Goal: Task Accomplishment & Management: Use online tool/utility

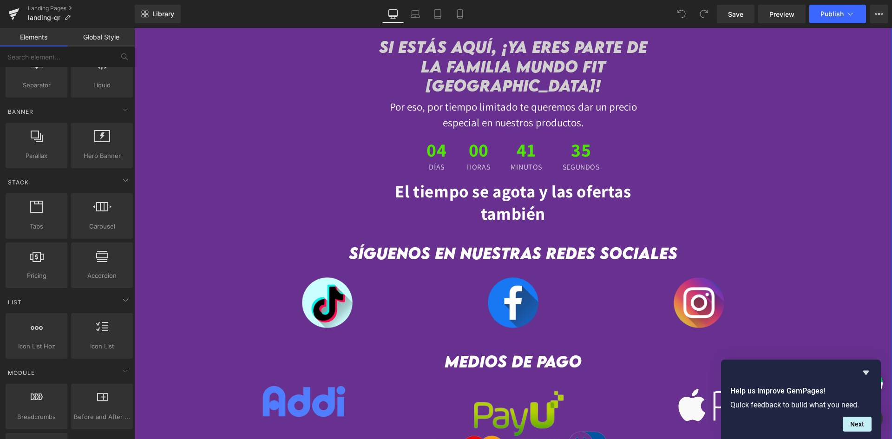
scroll to position [2461, 0]
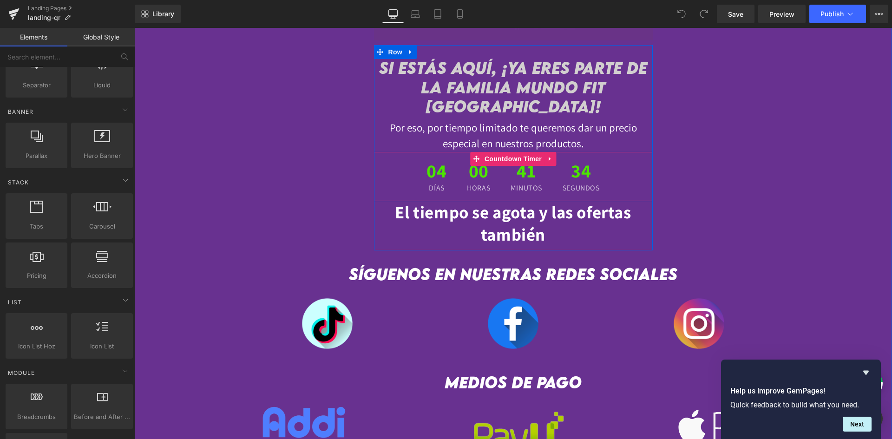
click at [458, 164] on div "00 Horas" at bounding box center [478, 176] width 42 height 49
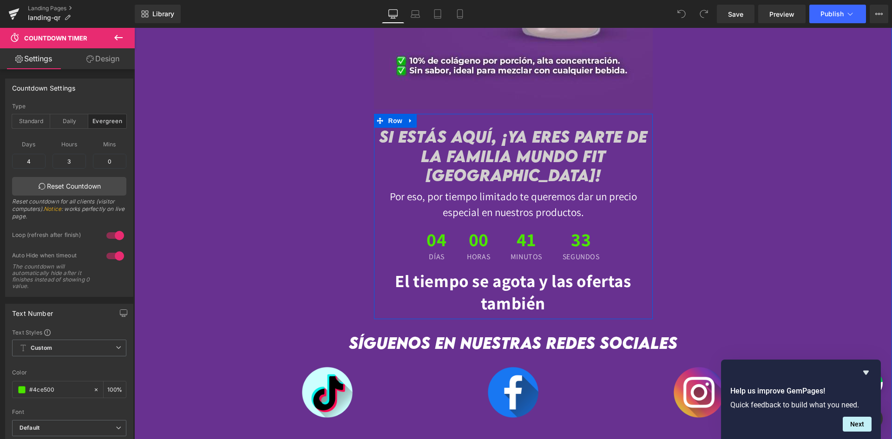
scroll to position [2322, 0]
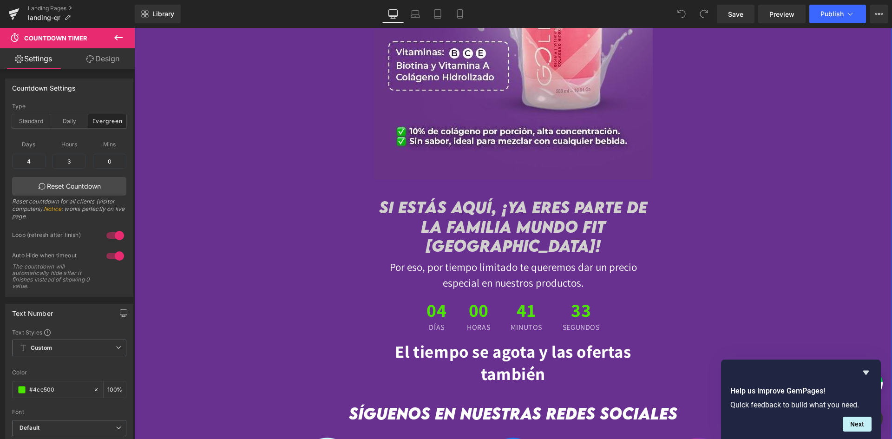
click at [134, 28] on div at bounding box center [134, 28] width 0 height 0
click at [450, 162] on div at bounding box center [513, 5] width 279 height 348
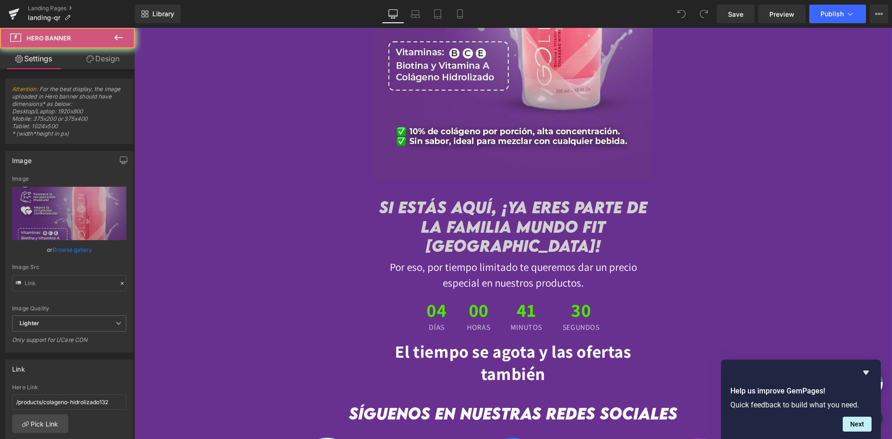
type input "[URL][DOMAIN_NAME]"
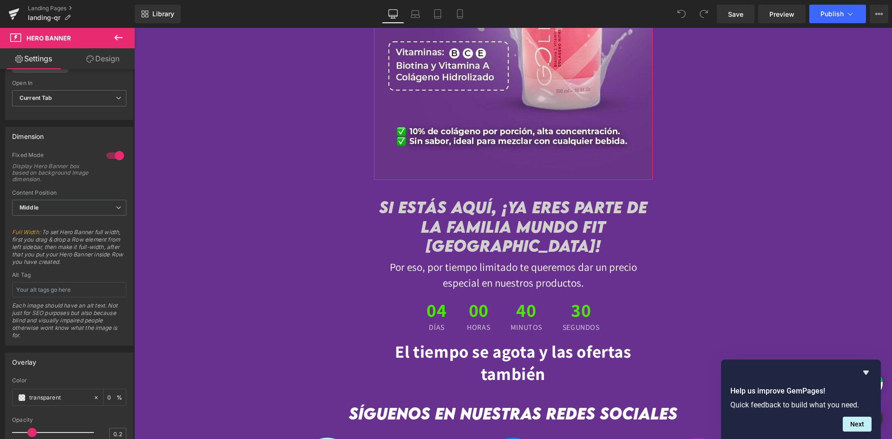
scroll to position [418, 0]
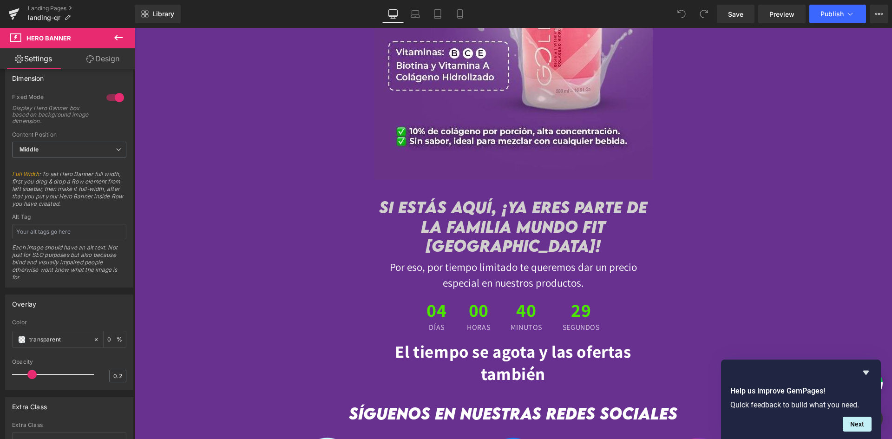
click at [117, 39] on icon at bounding box center [118, 38] width 8 height 6
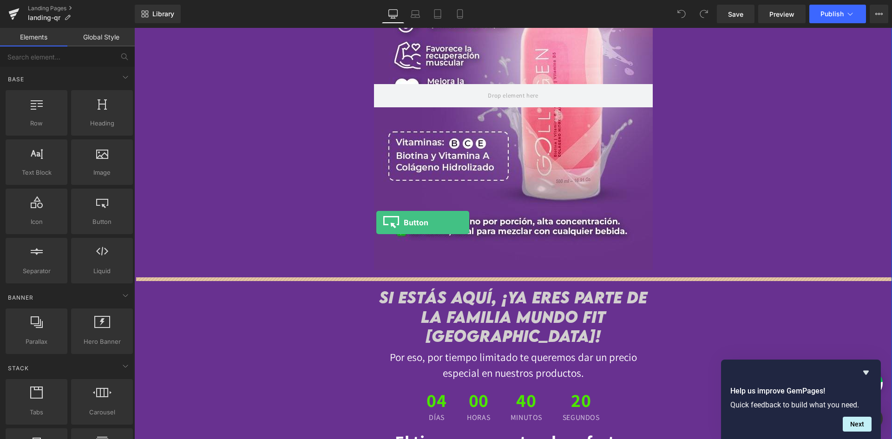
scroll to position [2229, 0]
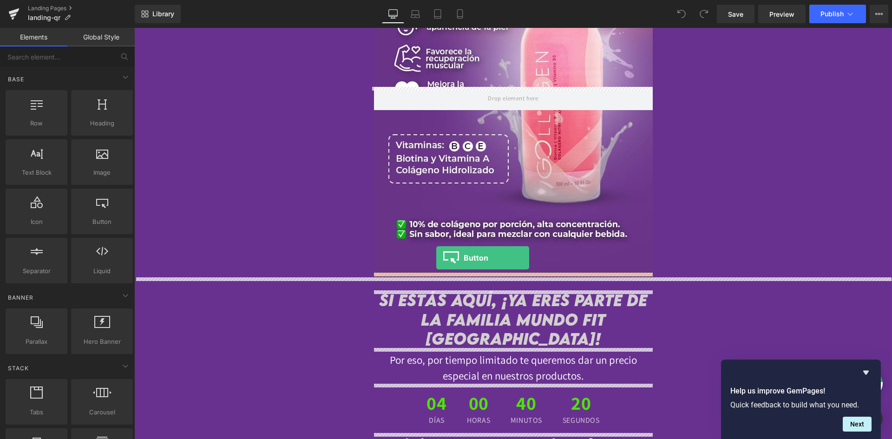
drag, startPoint x: 240, startPoint y: 248, endPoint x: 436, endPoint y: 258, distance: 196.2
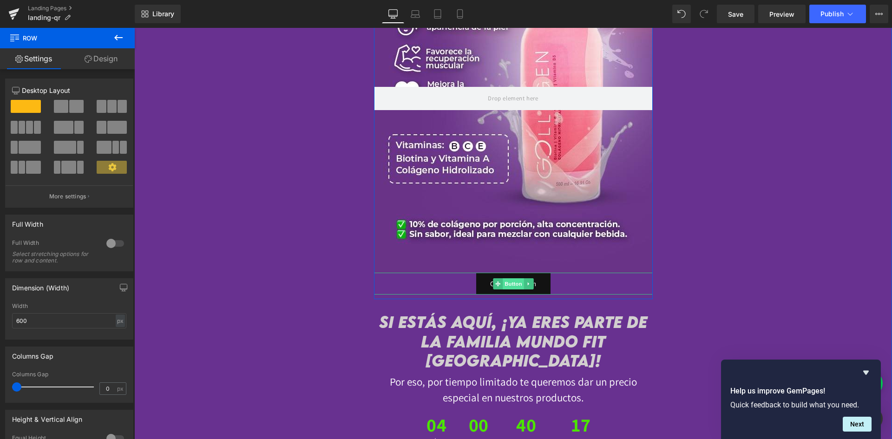
click at [505, 288] on span "Button" at bounding box center [512, 283] width 21 height 11
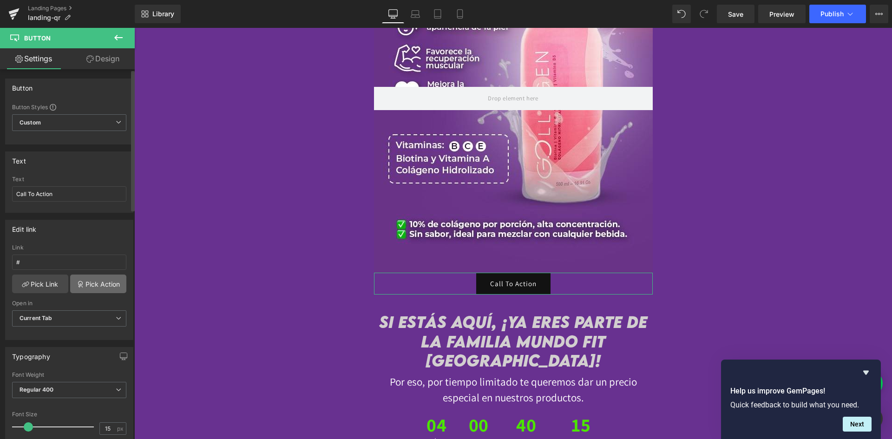
click at [86, 286] on link "Pick Action" at bounding box center [98, 283] width 56 height 19
click at [91, 259] on div "Edit link # Link # Pick Link Pick Action Current Tab New Tab Open in Current Ta…" at bounding box center [69, 276] width 139 height 127
click at [39, 287] on link "Pick Link" at bounding box center [40, 283] width 56 height 19
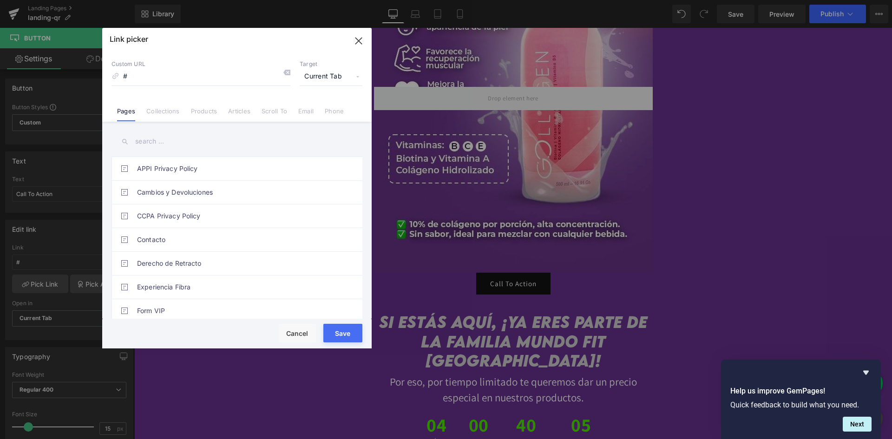
click at [309, 112] on link "Email" at bounding box center [305, 114] width 15 height 14
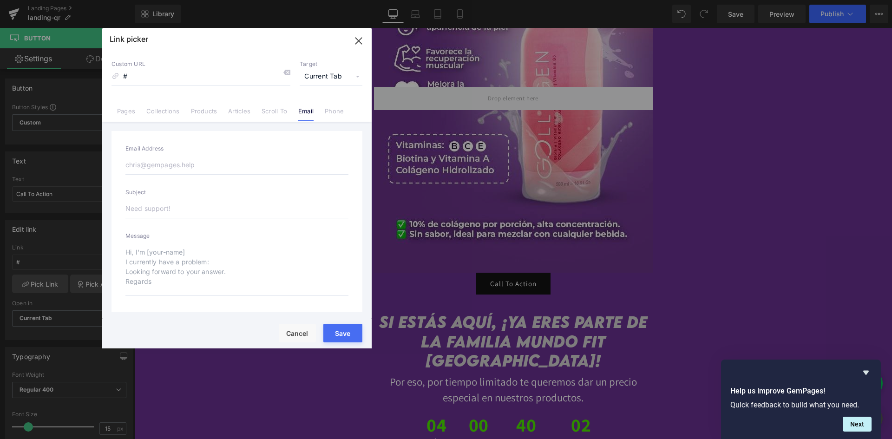
click at [266, 112] on link "Scroll To" at bounding box center [274, 114] width 26 height 14
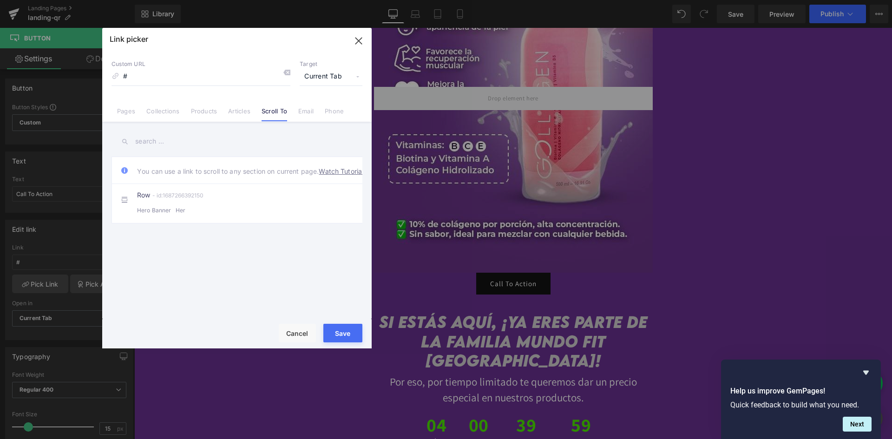
click at [309, 111] on link "Email" at bounding box center [305, 114] width 15 height 14
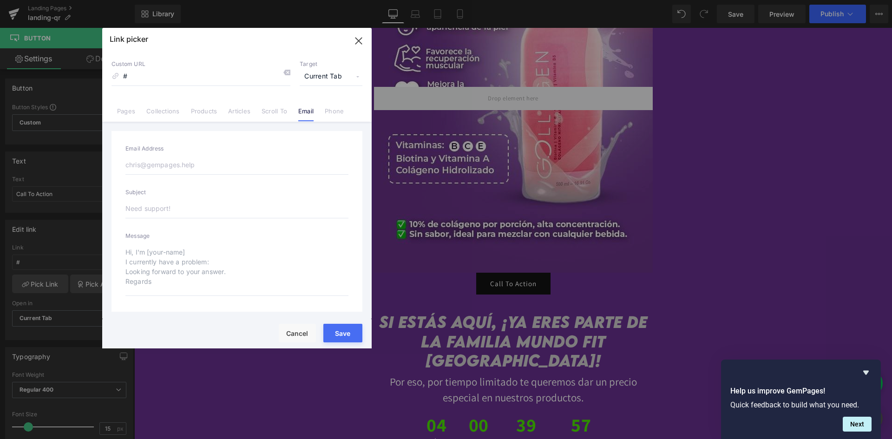
click at [335, 108] on link "Phone" at bounding box center [334, 114] width 19 height 14
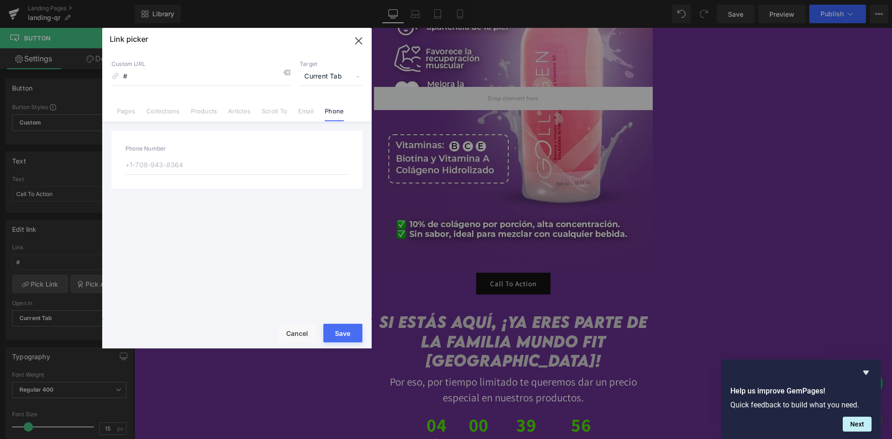
click at [167, 114] on link "Collections" at bounding box center [162, 114] width 33 height 14
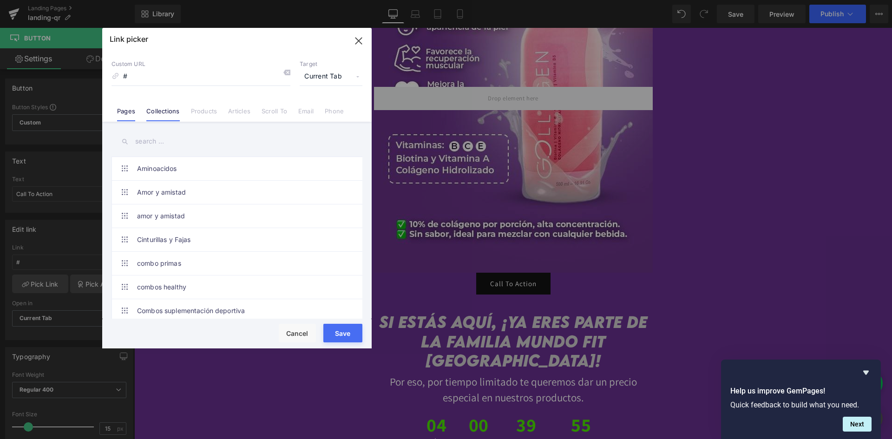
click at [131, 113] on link "Pages" at bounding box center [126, 114] width 18 height 14
click at [179, 105] on li "Collections" at bounding box center [163, 107] width 44 height 16
click at [205, 115] on link "Products" at bounding box center [204, 114] width 26 height 14
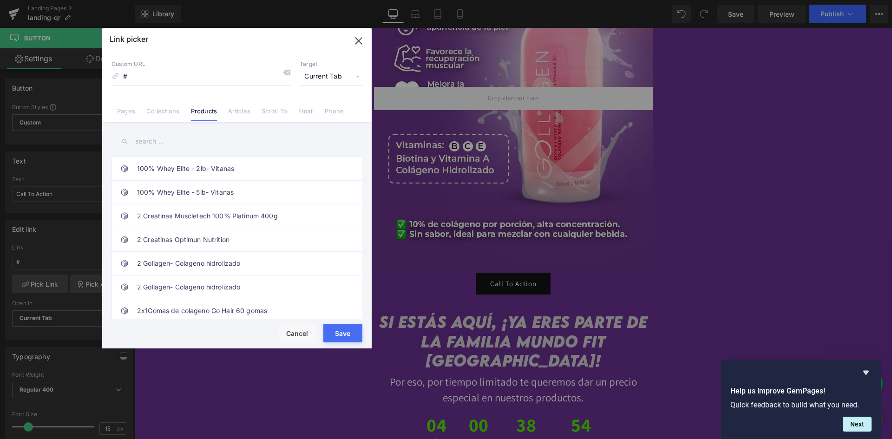
click at [301, 74] on span "Current Tab" at bounding box center [331, 77] width 63 height 18
click at [247, 110] on link "Articles" at bounding box center [239, 114] width 22 height 14
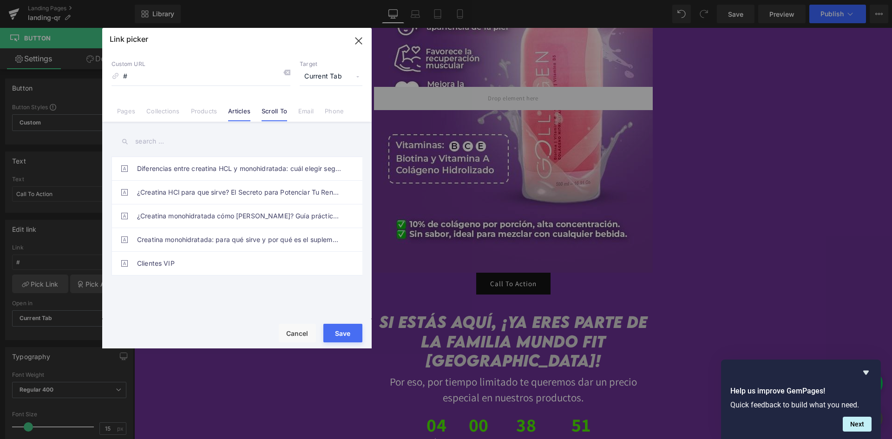
click at [283, 117] on link "Scroll To" at bounding box center [274, 114] width 26 height 14
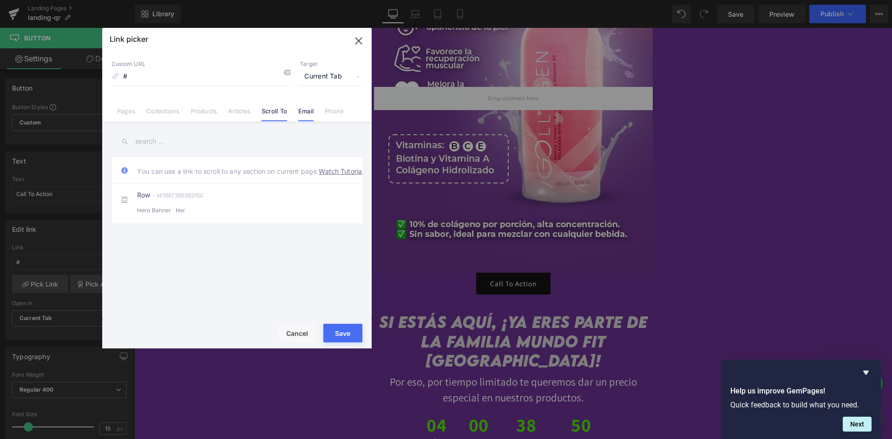
click at [301, 113] on link "Email" at bounding box center [305, 114] width 15 height 14
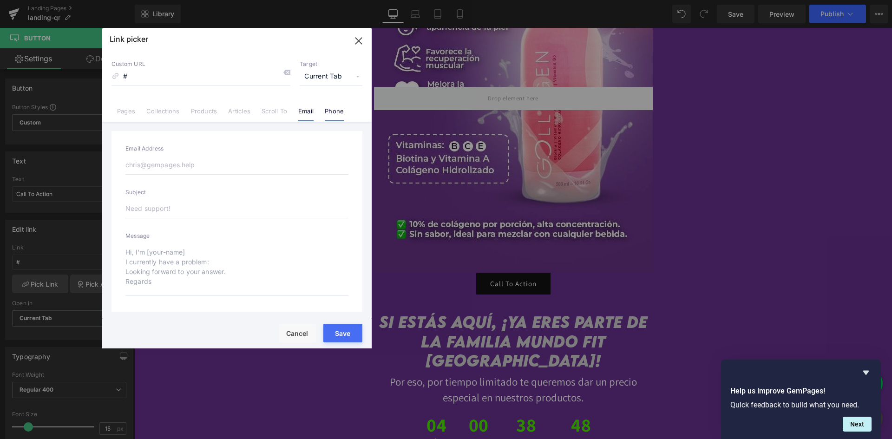
click at [335, 114] on link "Phone" at bounding box center [334, 114] width 19 height 14
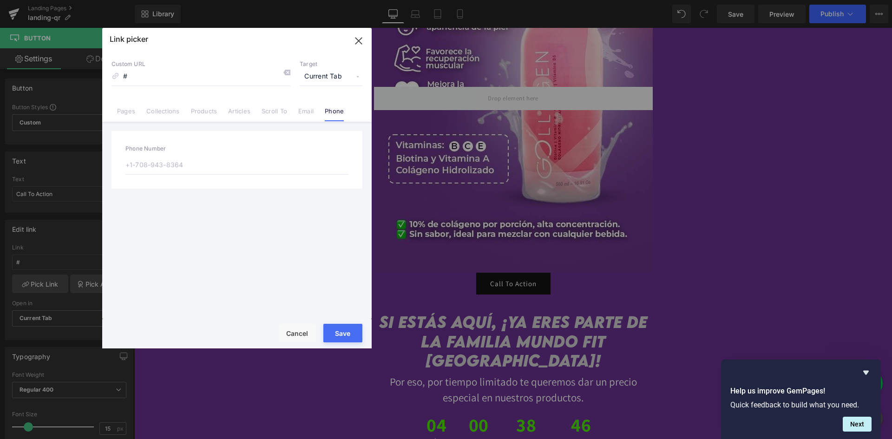
click at [354, 41] on icon "button" at bounding box center [358, 40] width 15 height 15
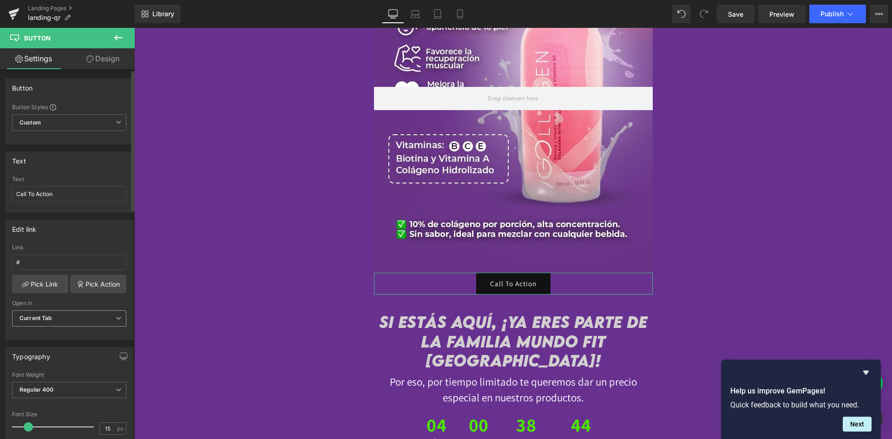
click at [60, 322] on span "Current Tab" at bounding box center [69, 318] width 114 height 16
click at [60, 322] on span "Current Tab" at bounding box center [67, 318] width 111 height 16
click at [84, 287] on link "Pick Action" at bounding box center [98, 283] width 56 height 19
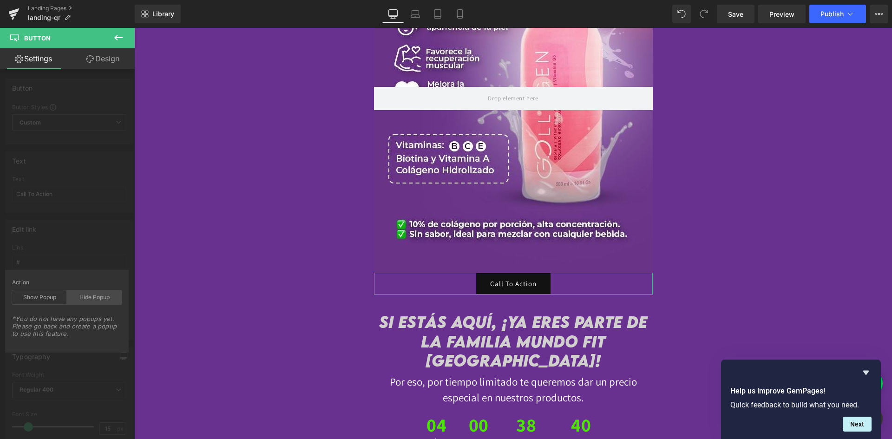
click at [71, 299] on div "Hide Popup" at bounding box center [94, 297] width 55 height 14
click at [94, 229] on div "Edit link # Link # Pick Link Pick Action Current Tab New Tab Open in Current Ta…" at bounding box center [69, 276] width 139 height 127
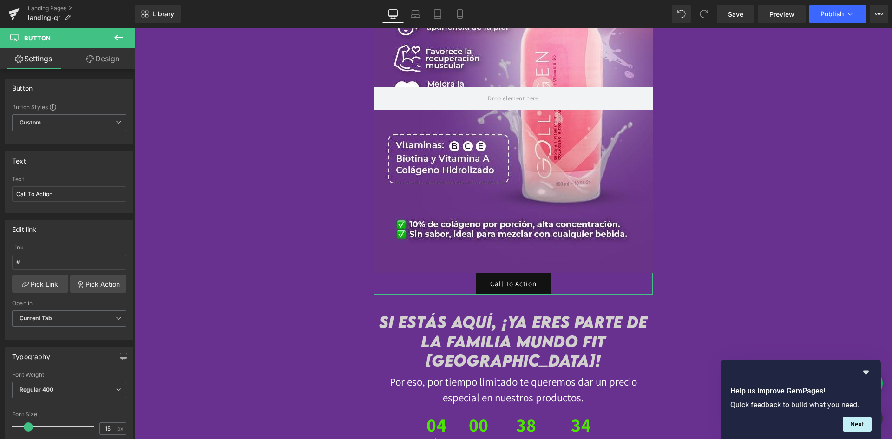
click at [98, 58] on link "Design" at bounding box center [102, 58] width 67 height 21
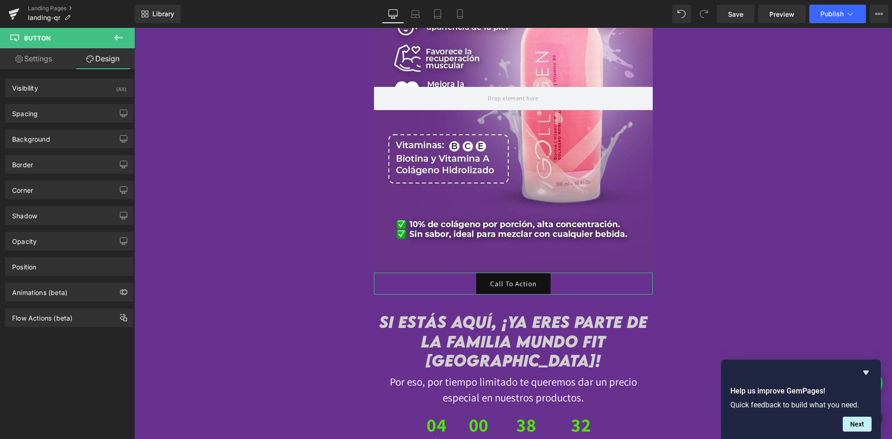
click at [53, 54] on link "Settings" at bounding box center [33, 58] width 67 height 21
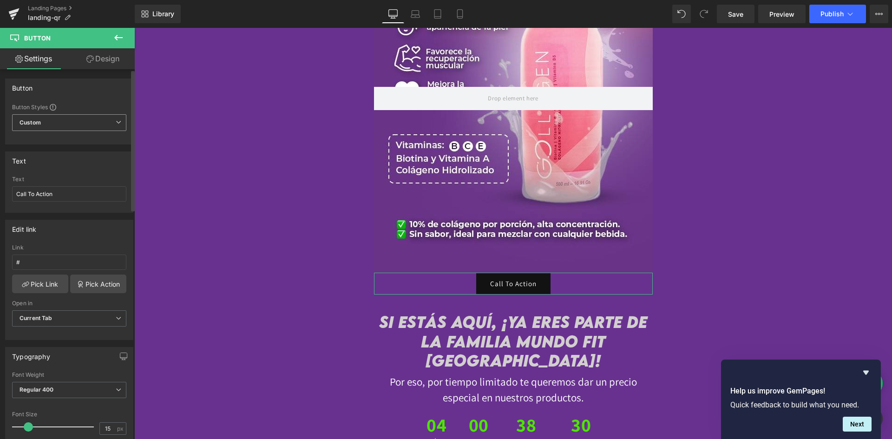
click at [77, 125] on span "Custom Setup Global Style" at bounding box center [69, 122] width 114 height 17
click at [77, 125] on span "Custom Setup Global Style" at bounding box center [67, 122] width 111 height 17
click at [77, 125] on span "Custom Setup Global Style" at bounding box center [69, 122] width 114 height 17
click at [61, 202] on div "Text Call To Action" at bounding box center [69, 194] width 114 height 36
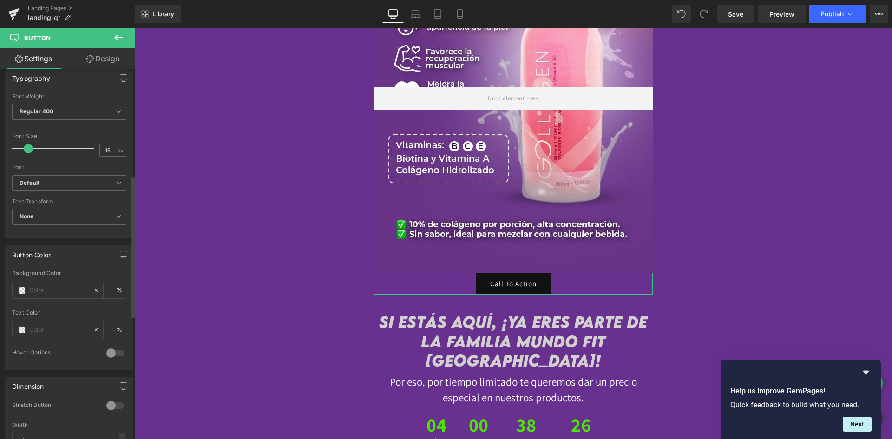
scroll to position [279, 0]
click at [67, 180] on b "Default" at bounding box center [68, 183] width 96 height 8
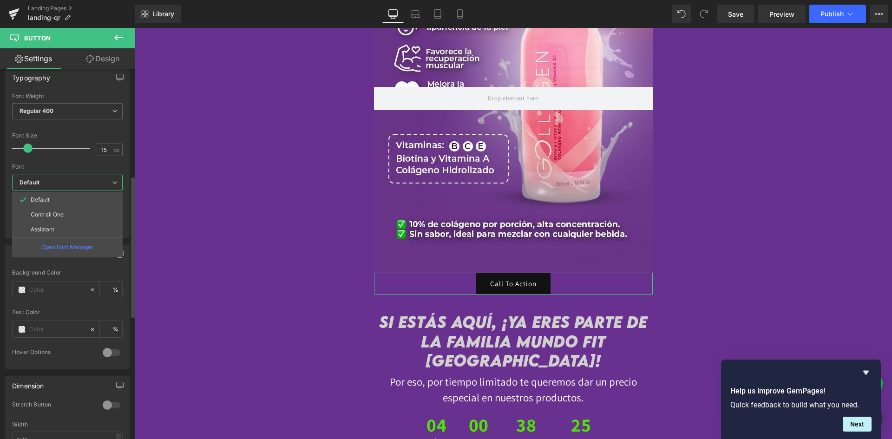
click at [67, 180] on b "Default" at bounding box center [66, 183] width 92 height 8
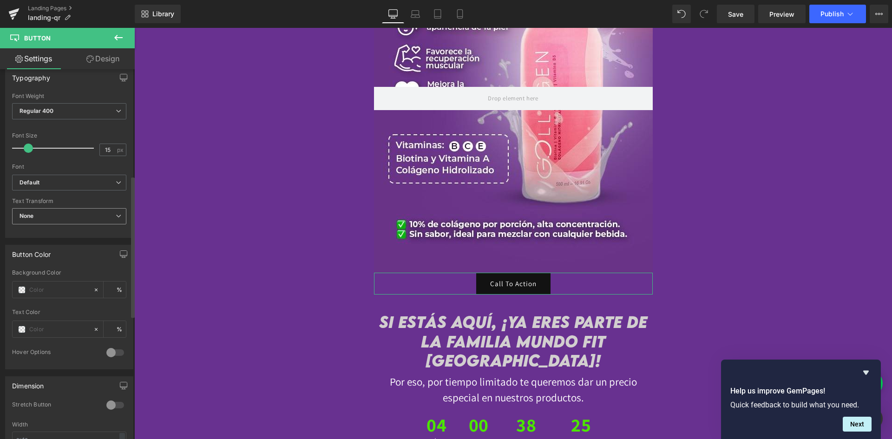
click at [72, 219] on span "None" at bounding box center [69, 216] width 114 height 16
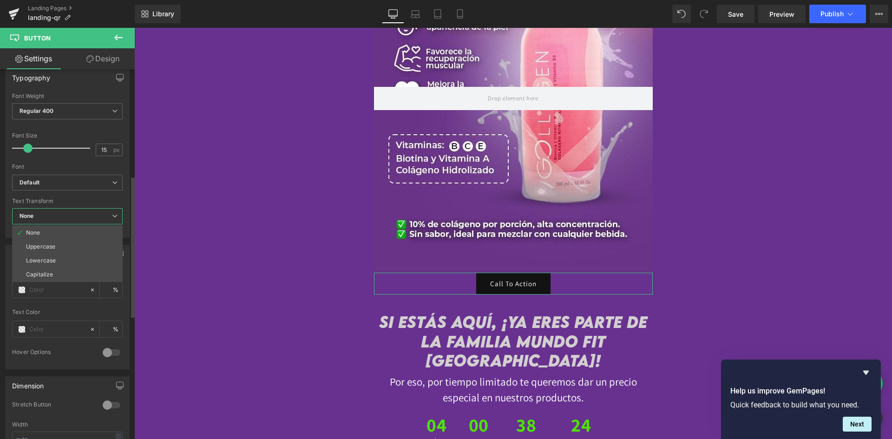
click at [70, 217] on span "None" at bounding box center [67, 216] width 111 height 16
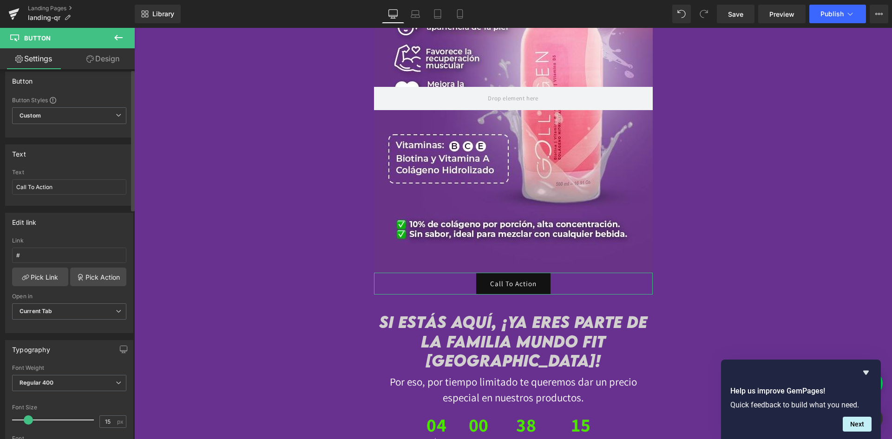
scroll to position [0, 0]
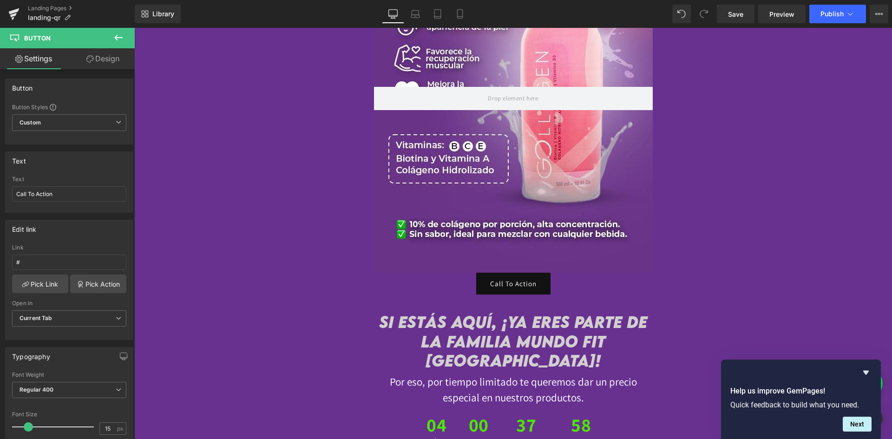
click at [125, 33] on button at bounding box center [118, 38] width 33 height 20
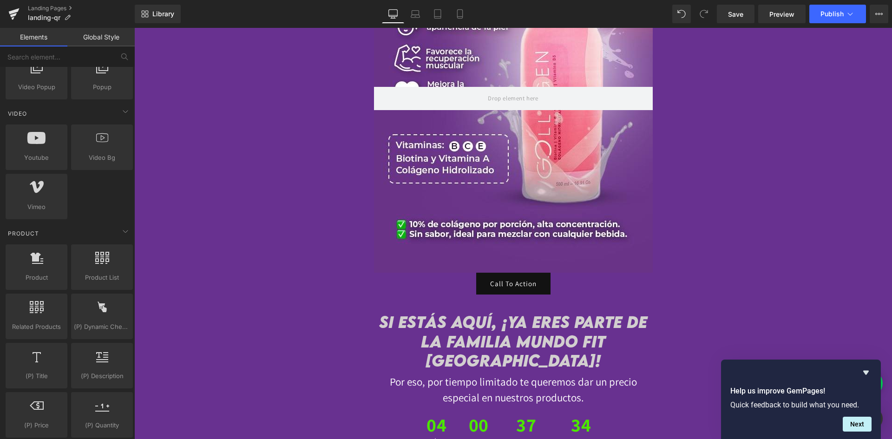
scroll to position [650, 0]
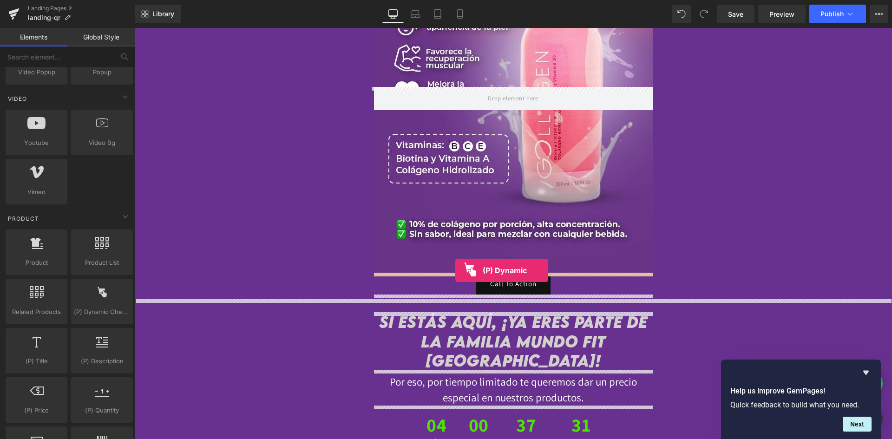
drag, startPoint x: 245, startPoint y: 336, endPoint x: 455, endPoint y: 270, distance: 219.9
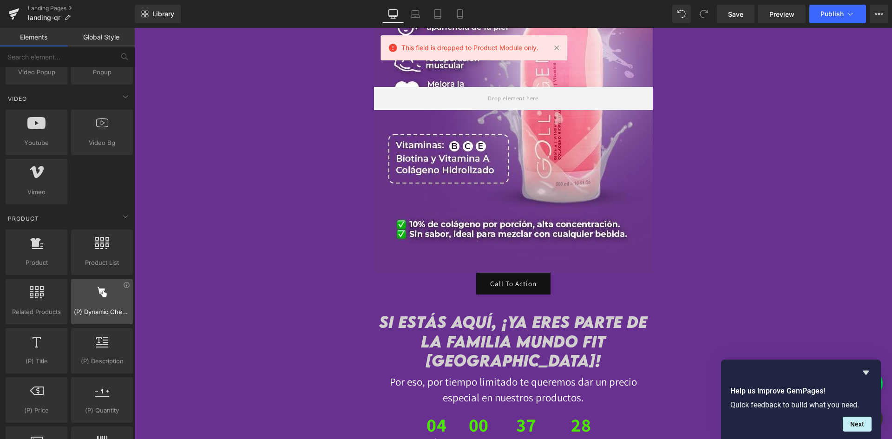
click at [98, 321] on div "(P) Dynamic Checkout Button button, call to action, cta, payment, dynamic" at bounding box center [102, 302] width 62 height 46
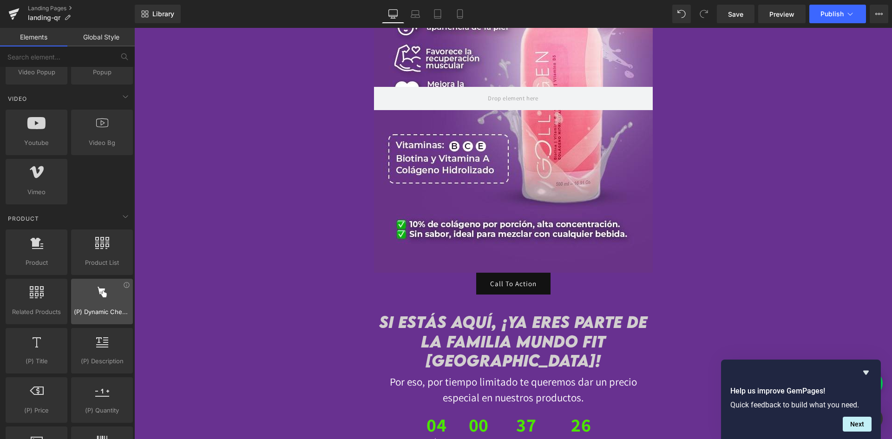
click at [98, 310] on span "(P) Dynamic Checkout Button" at bounding box center [102, 312] width 56 height 10
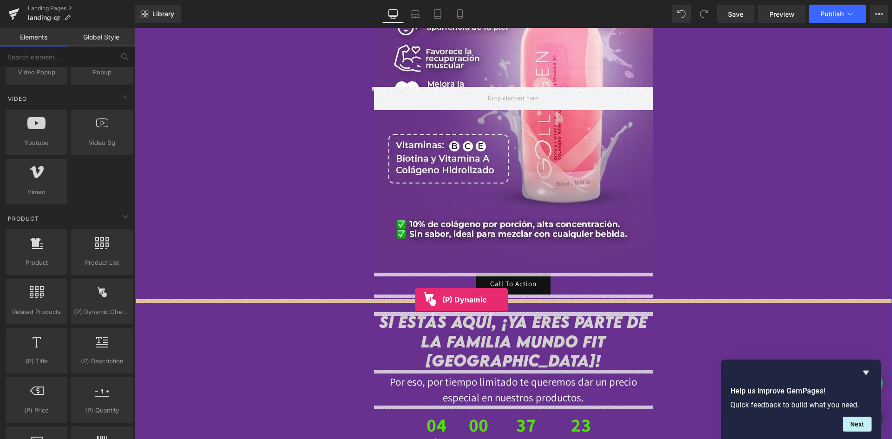
drag, startPoint x: 233, startPoint y: 338, endPoint x: 415, endPoint y: 300, distance: 186.1
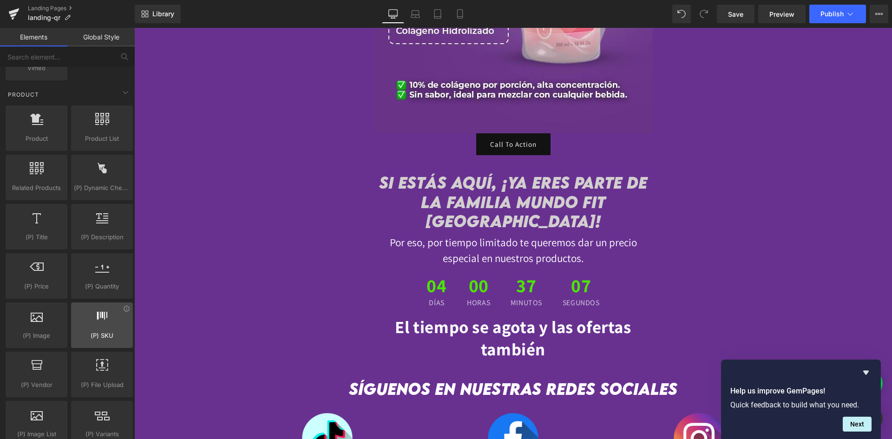
scroll to position [836, 0]
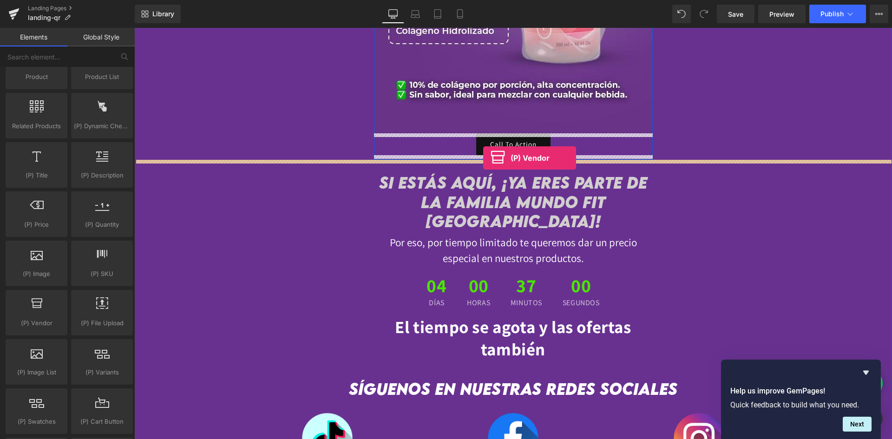
drag, startPoint x: 174, startPoint y: 352, endPoint x: 483, endPoint y: 158, distance: 364.8
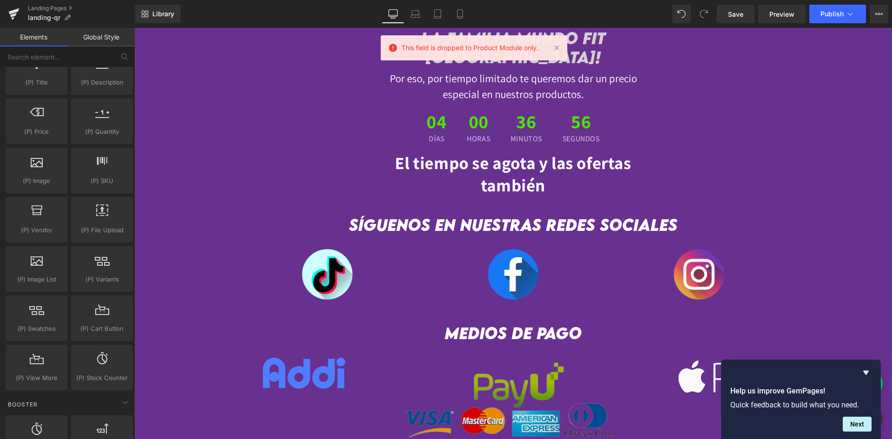
scroll to position [2758, 0]
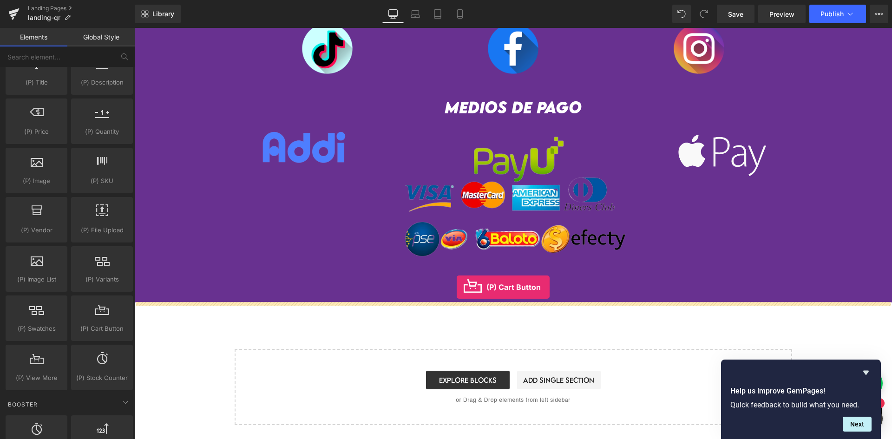
drag, startPoint x: 229, startPoint y: 345, endPoint x: 456, endPoint y: 287, distance: 234.7
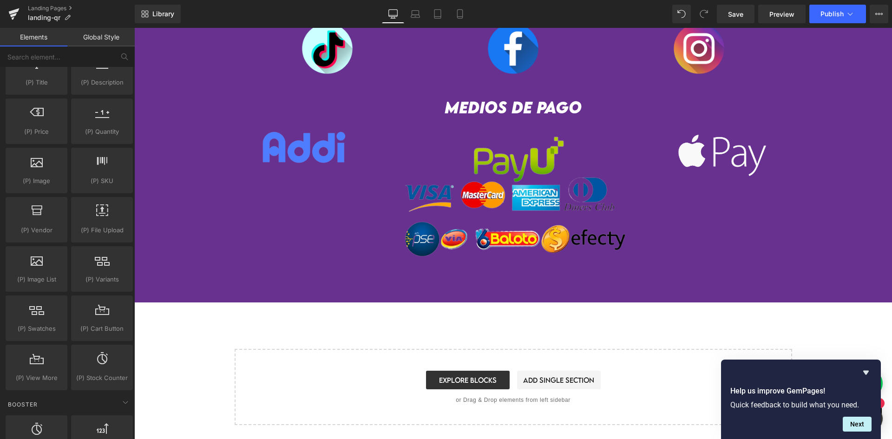
scroll to position [2753, 0]
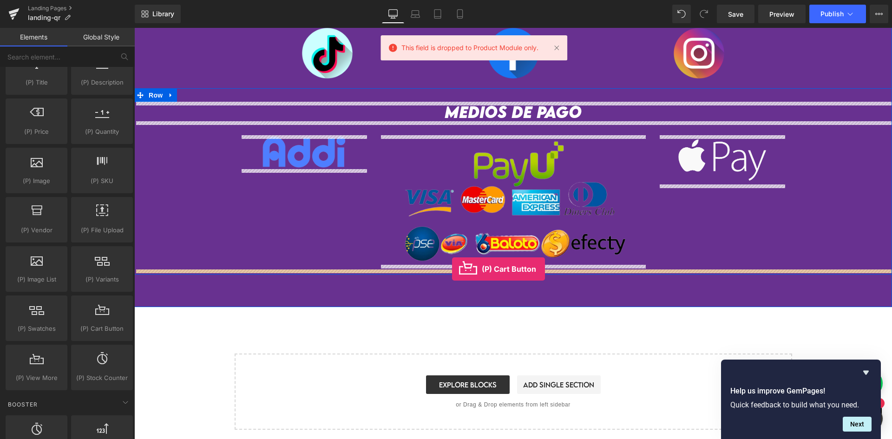
drag, startPoint x: 233, startPoint y: 359, endPoint x: 452, endPoint y: 269, distance: 236.6
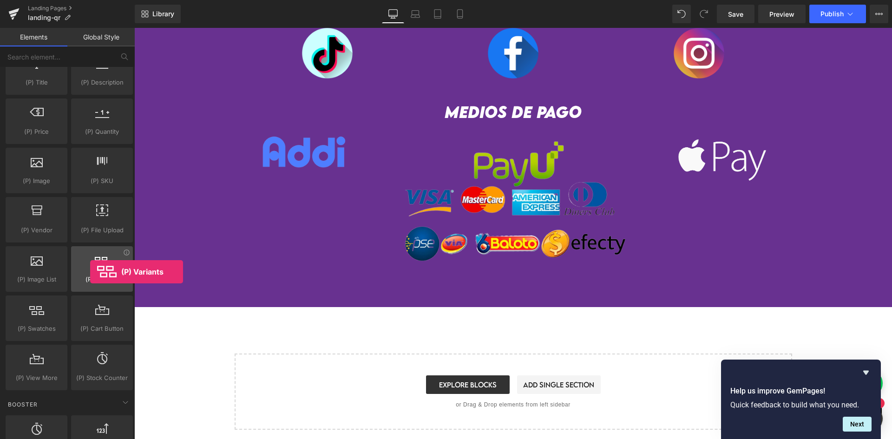
click at [90, 272] on div at bounding box center [102, 264] width 56 height 21
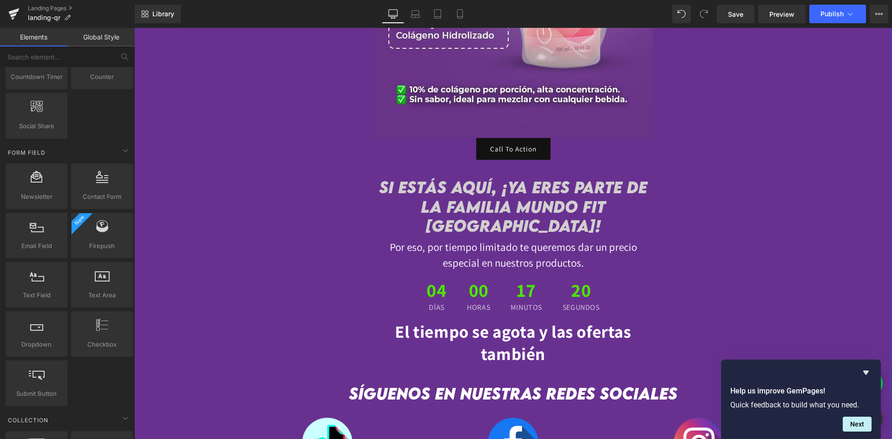
scroll to position [2247, 0]
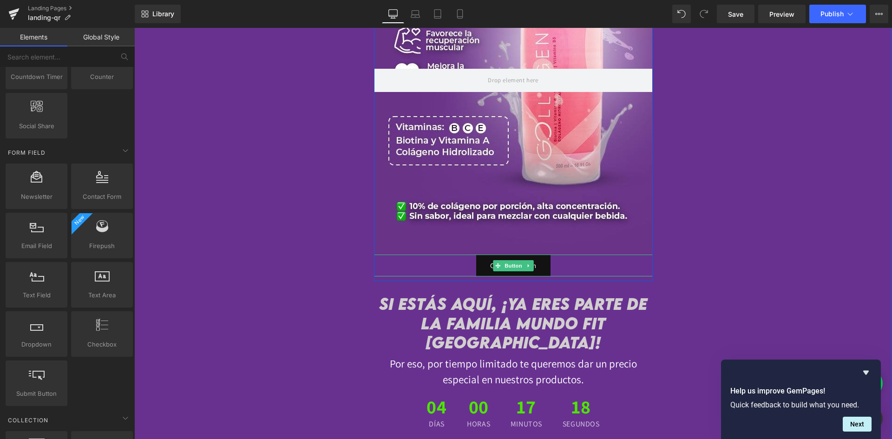
click at [539, 257] on link "Call To Action" at bounding box center [513, 265] width 74 height 22
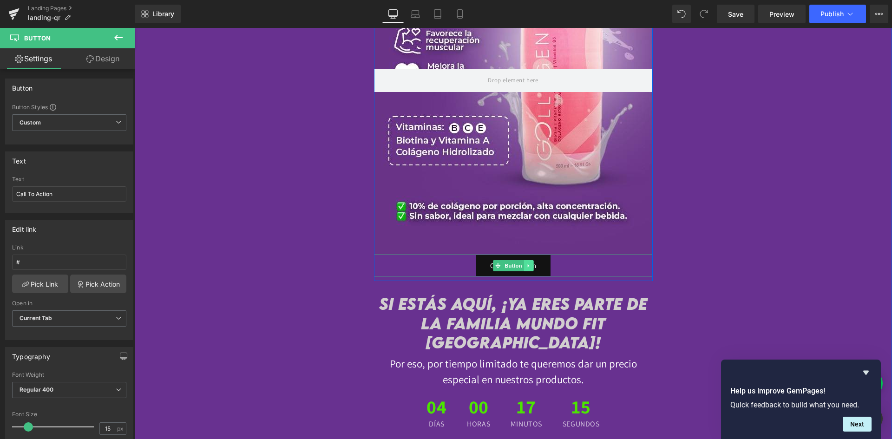
click at [526, 265] on icon at bounding box center [528, 266] width 5 height 6
click at [530, 266] on icon at bounding box center [532, 265] width 5 height 5
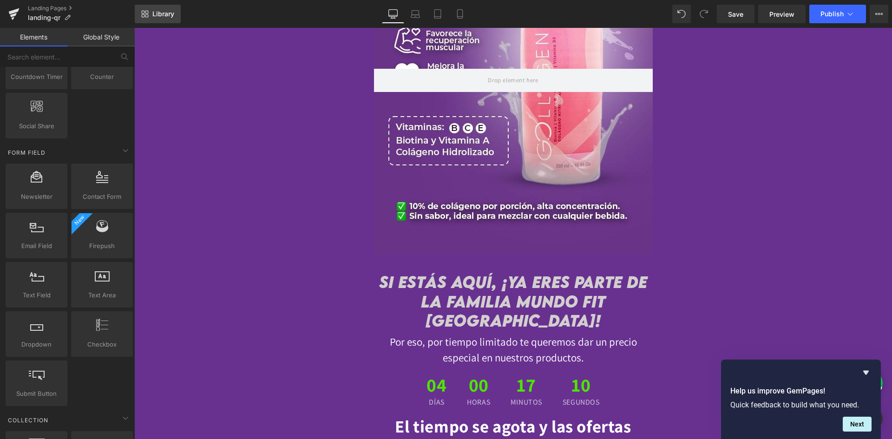
click at [148, 5] on link "Library" at bounding box center [158, 14] width 46 height 19
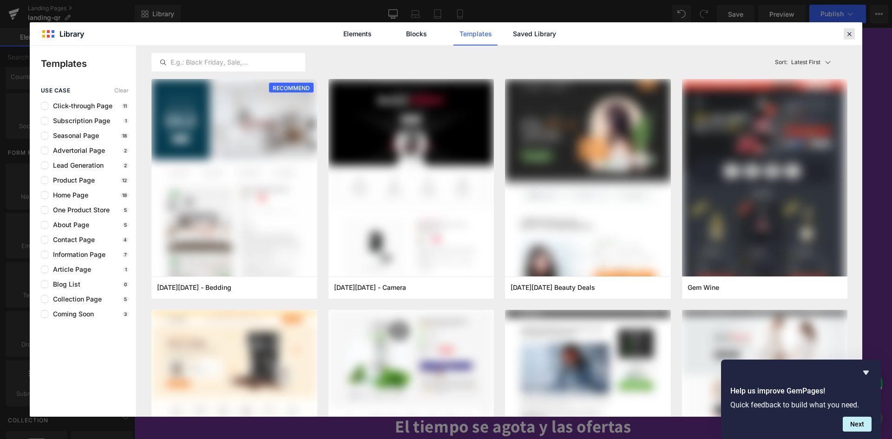
click at [852, 33] on icon at bounding box center [849, 34] width 8 height 8
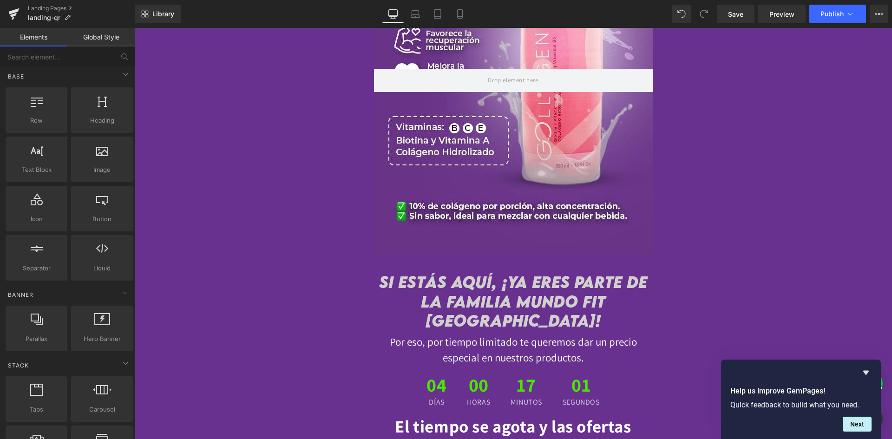
scroll to position [0, 0]
